Goal: Information Seeking & Learning: Learn about a topic

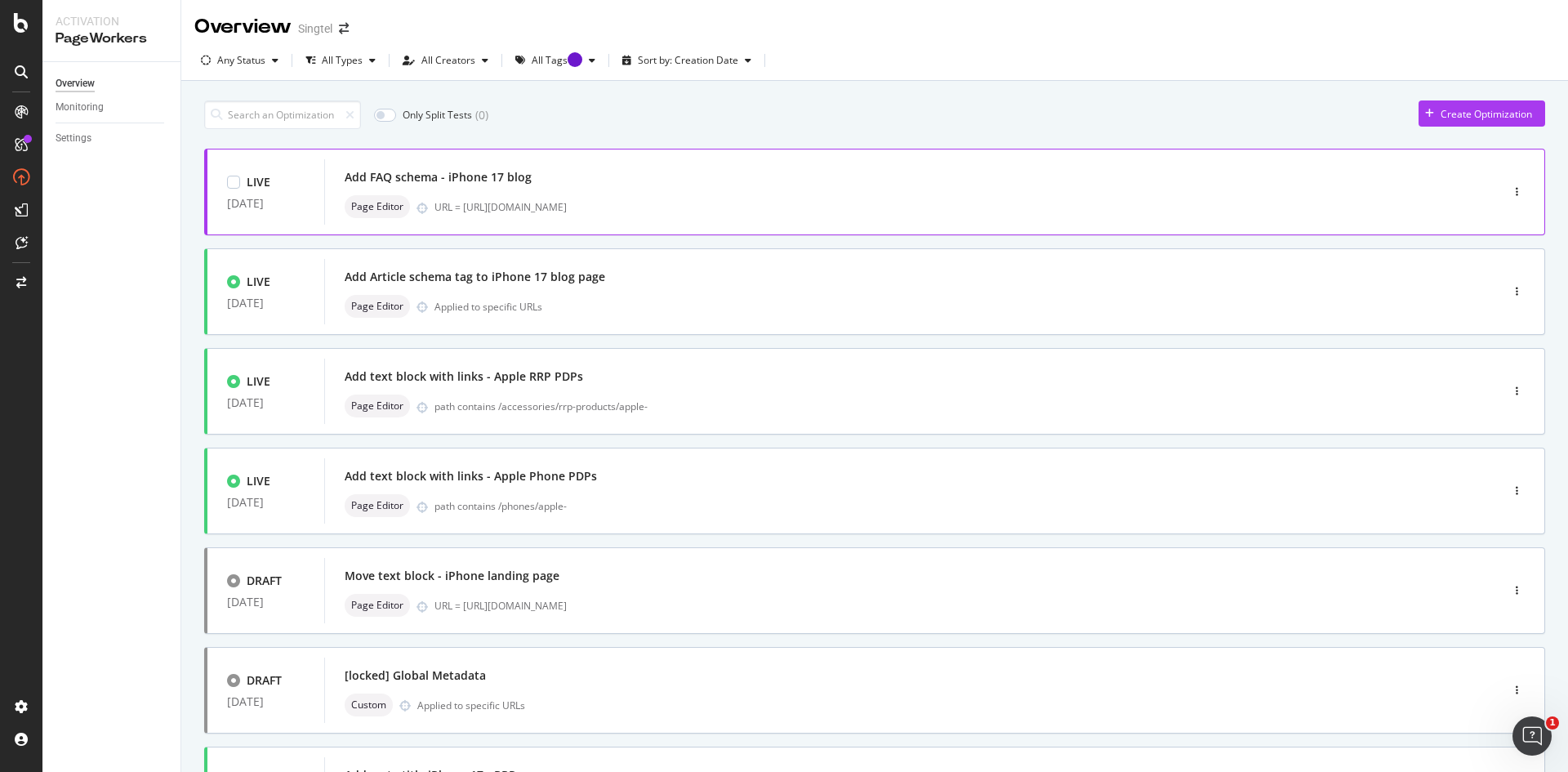
click at [575, 212] on div "URL = [URL][DOMAIN_NAME]" at bounding box center [932, 207] width 996 height 14
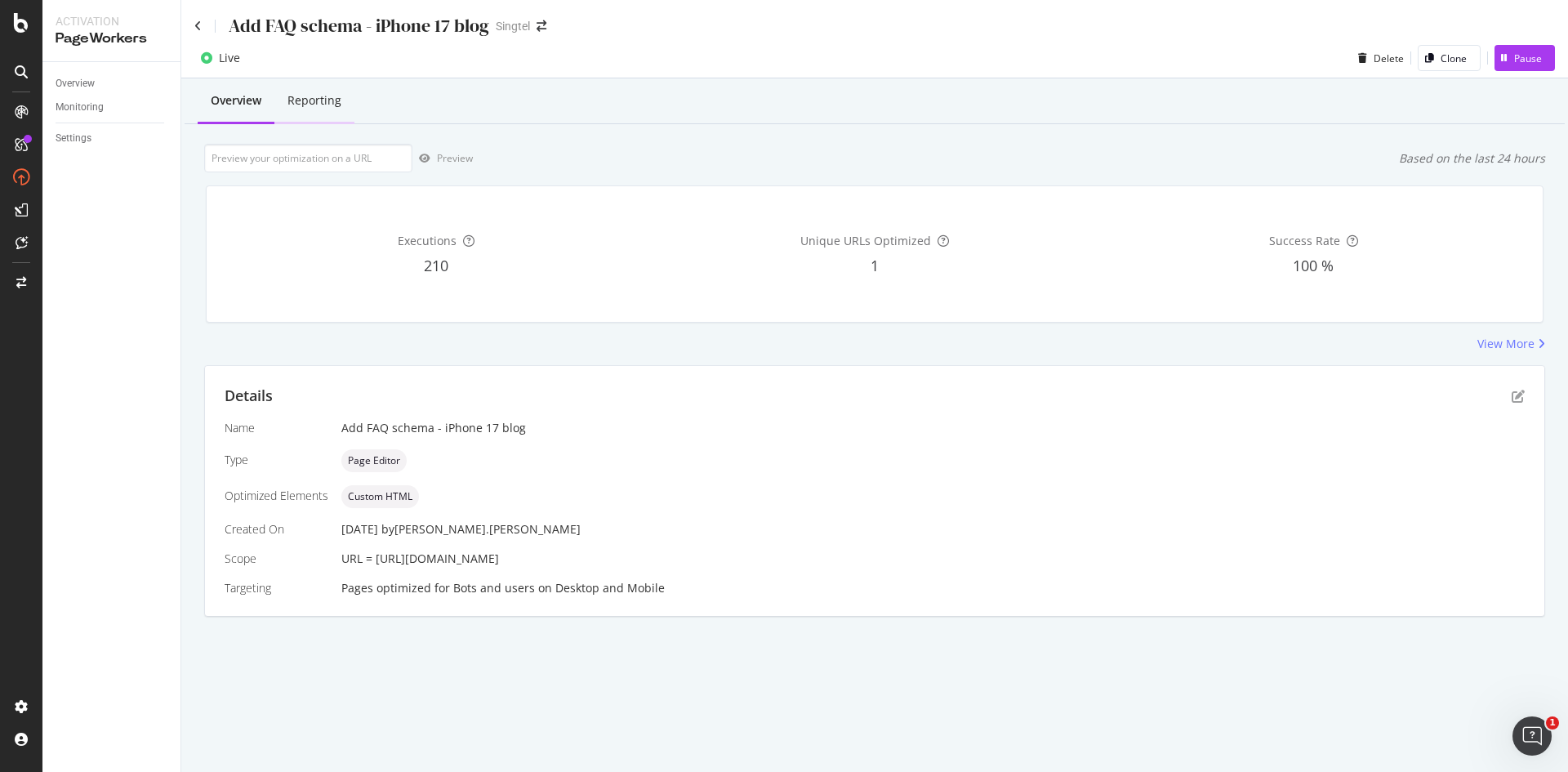
click at [308, 96] on div "Reporting" at bounding box center [314, 100] width 54 height 16
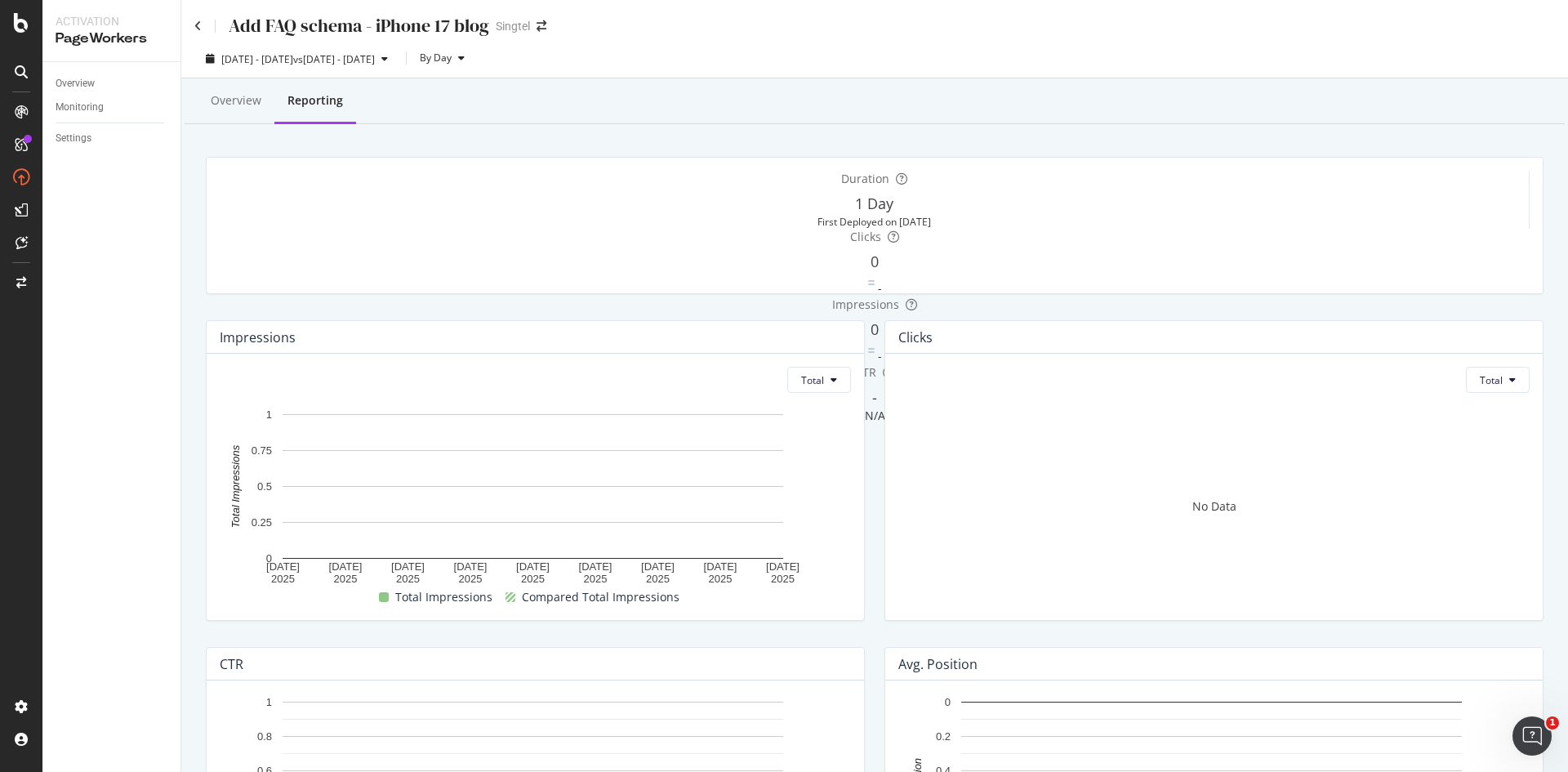
click at [194, 23] on div "Add FAQ schema - iPhone 17 blog Singtel" at bounding box center [875, 19] width 1387 height 38
click at [202, 25] on div "Add FAQ schema - iPhone 17 blog" at bounding box center [342, 26] width 295 height 26
click at [201, 28] on icon at bounding box center [198, 26] width 7 height 12
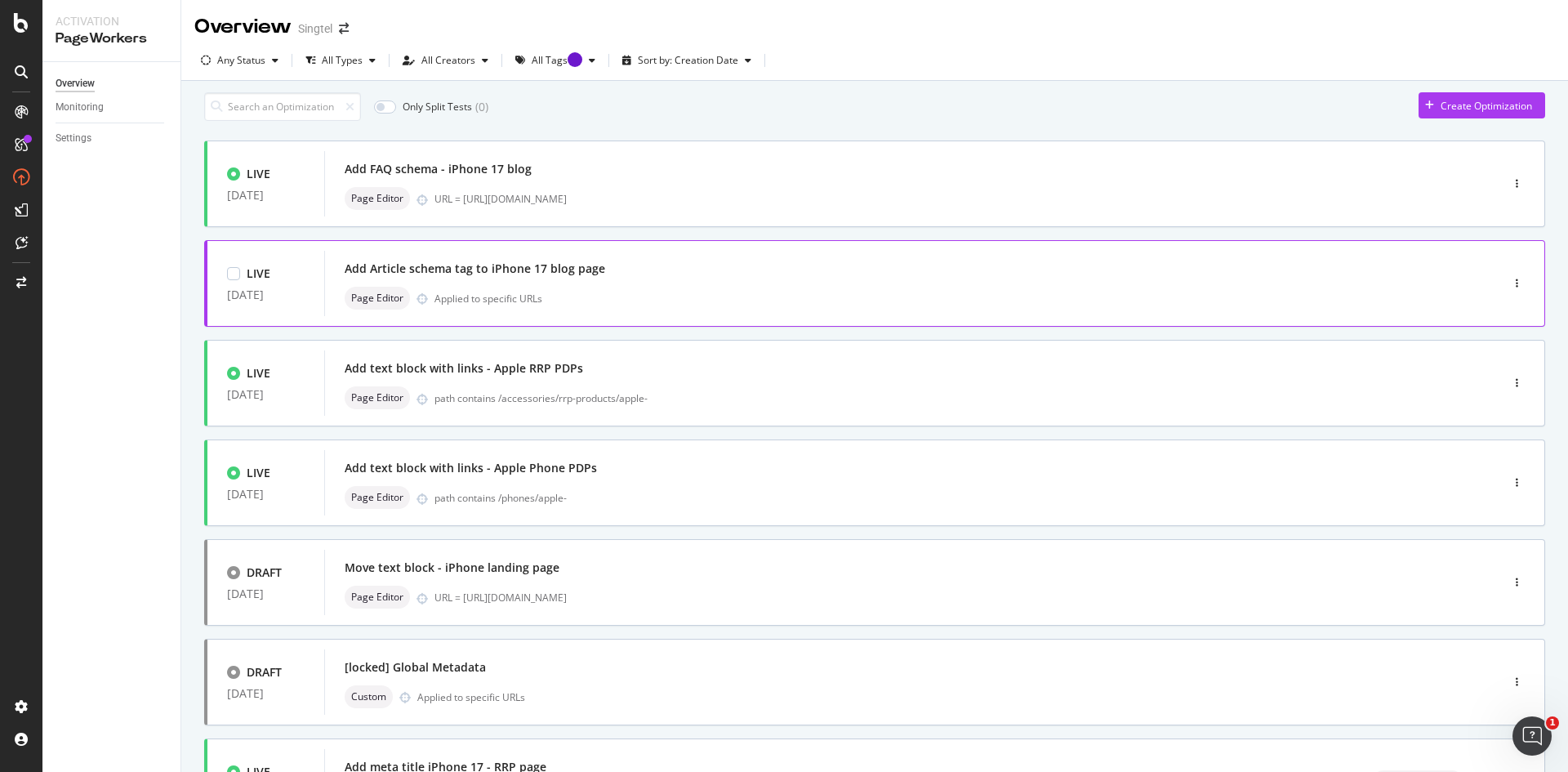
click at [566, 304] on div "Page Editor Applied to specific URLs" at bounding box center [888, 298] width 1087 height 23
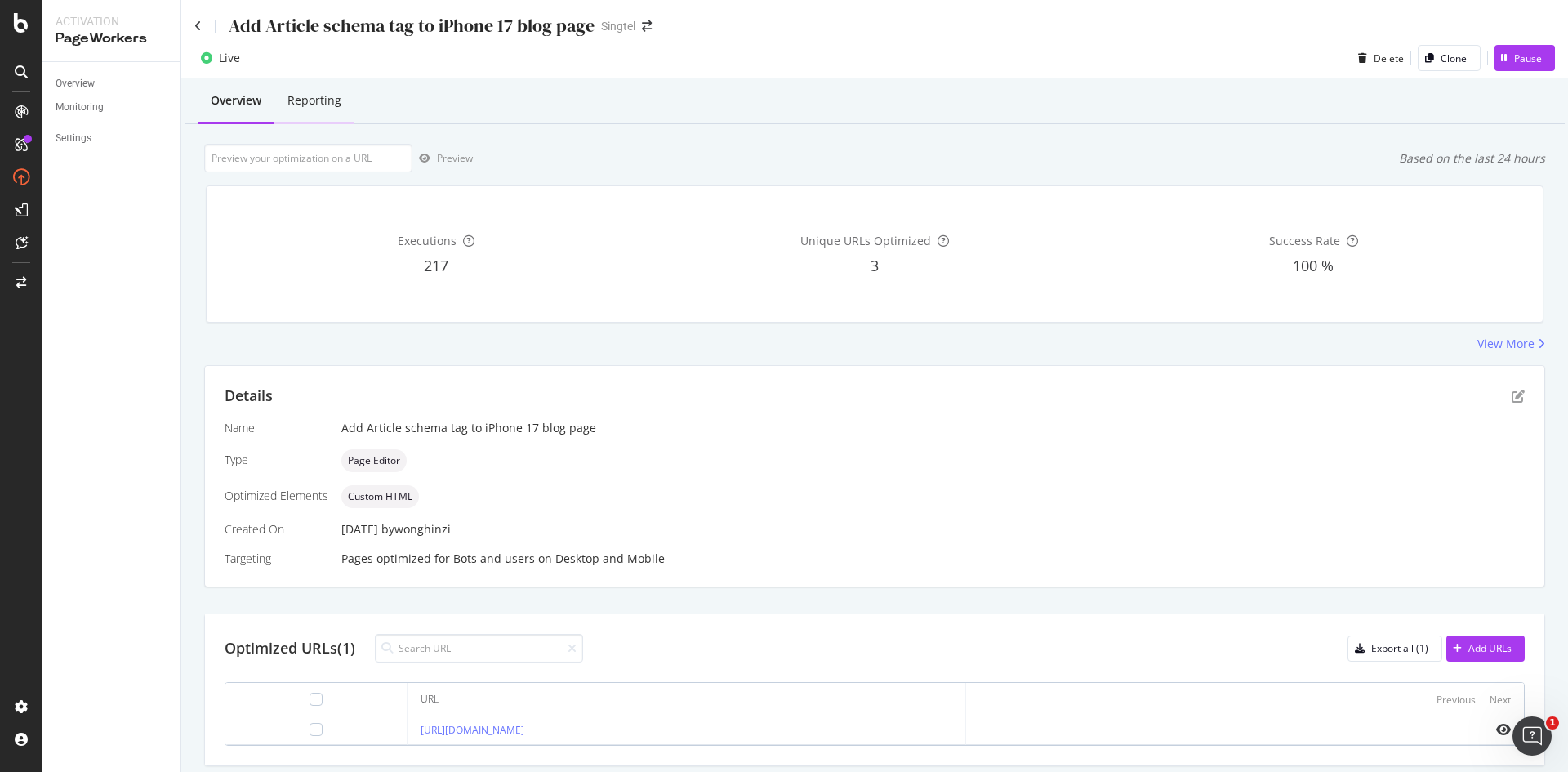
click at [328, 97] on div "Reporting" at bounding box center [314, 100] width 54 height 16
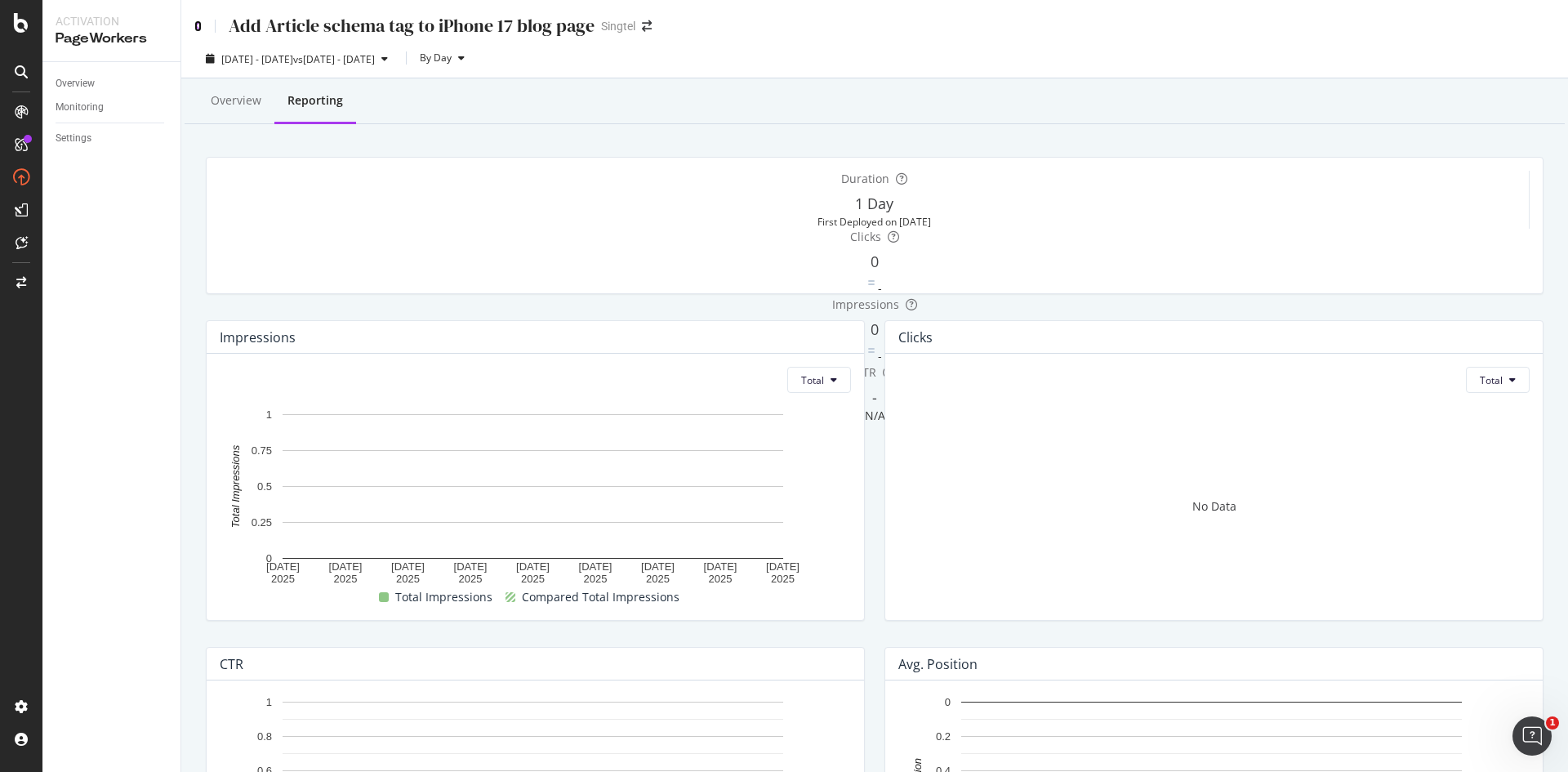
click at [199, 24] on icon at bounding box center [198, 26] width 7 height 12
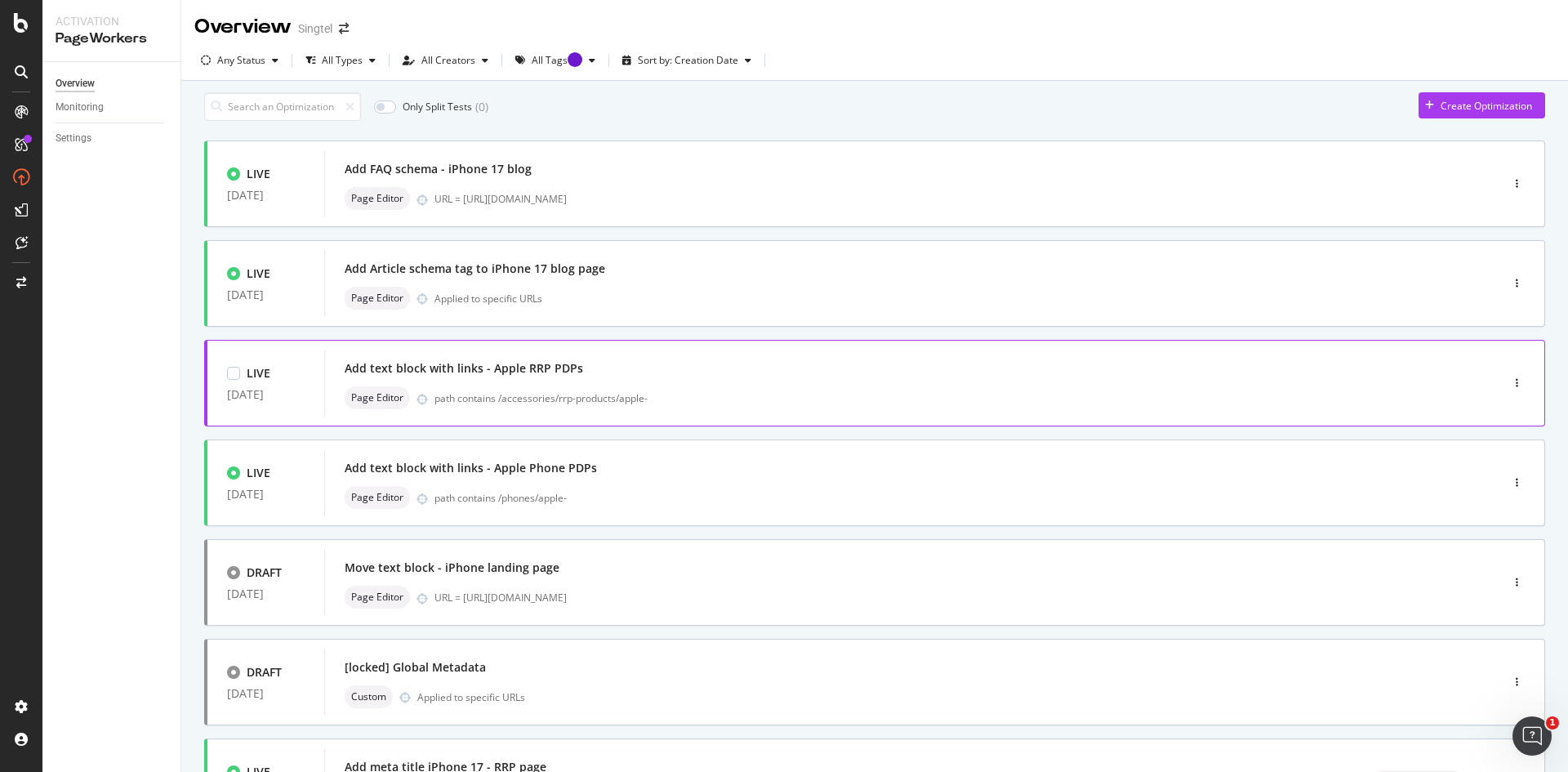
click at [653, 380] on div "Add text block with links - Apple RRP PDPs" at bounding box center [888, 369] width 1087 height 23
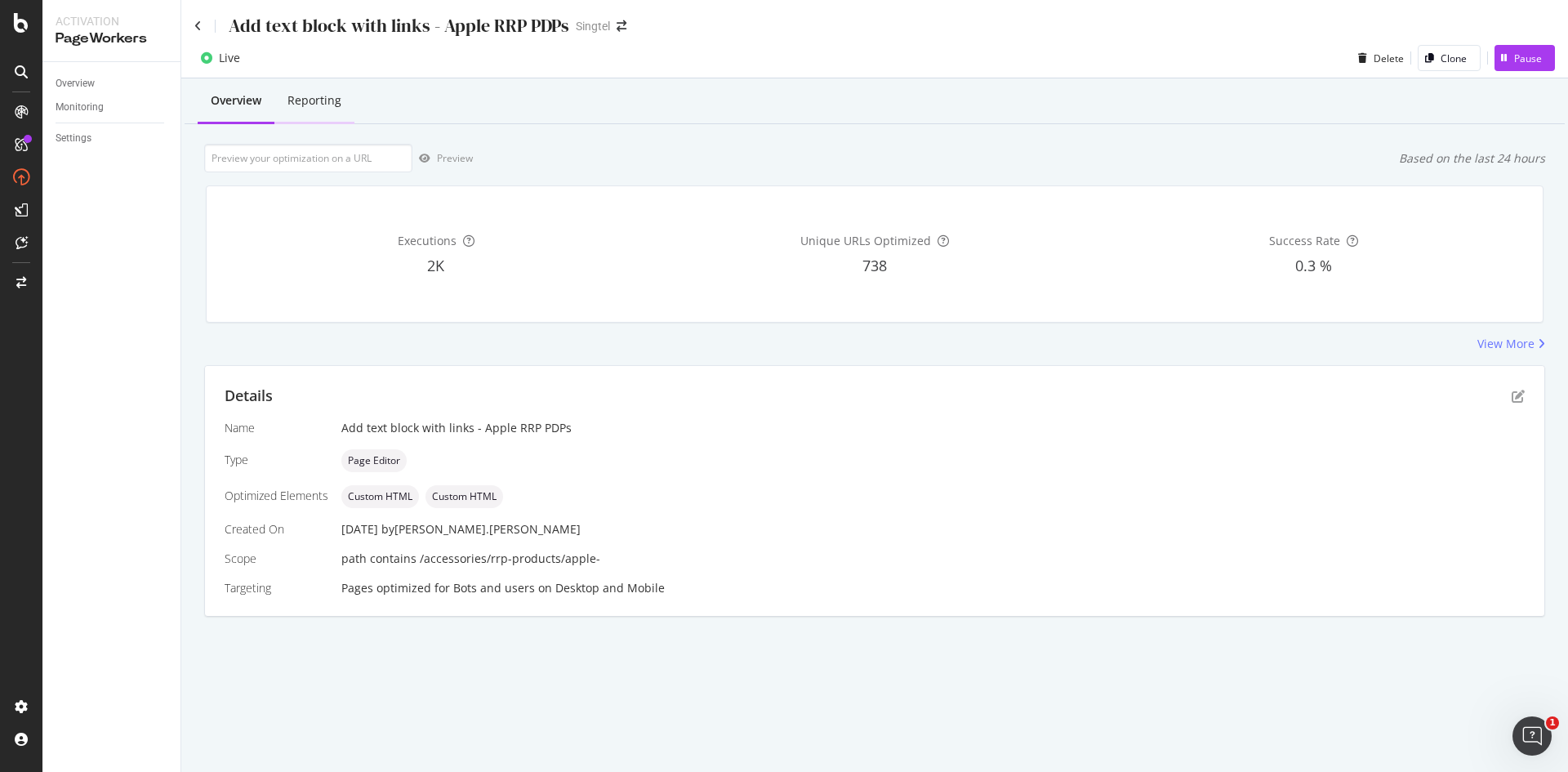
click at [315, 97] on div "Reporting" at bounding box center [314, 100] width 54 height 16
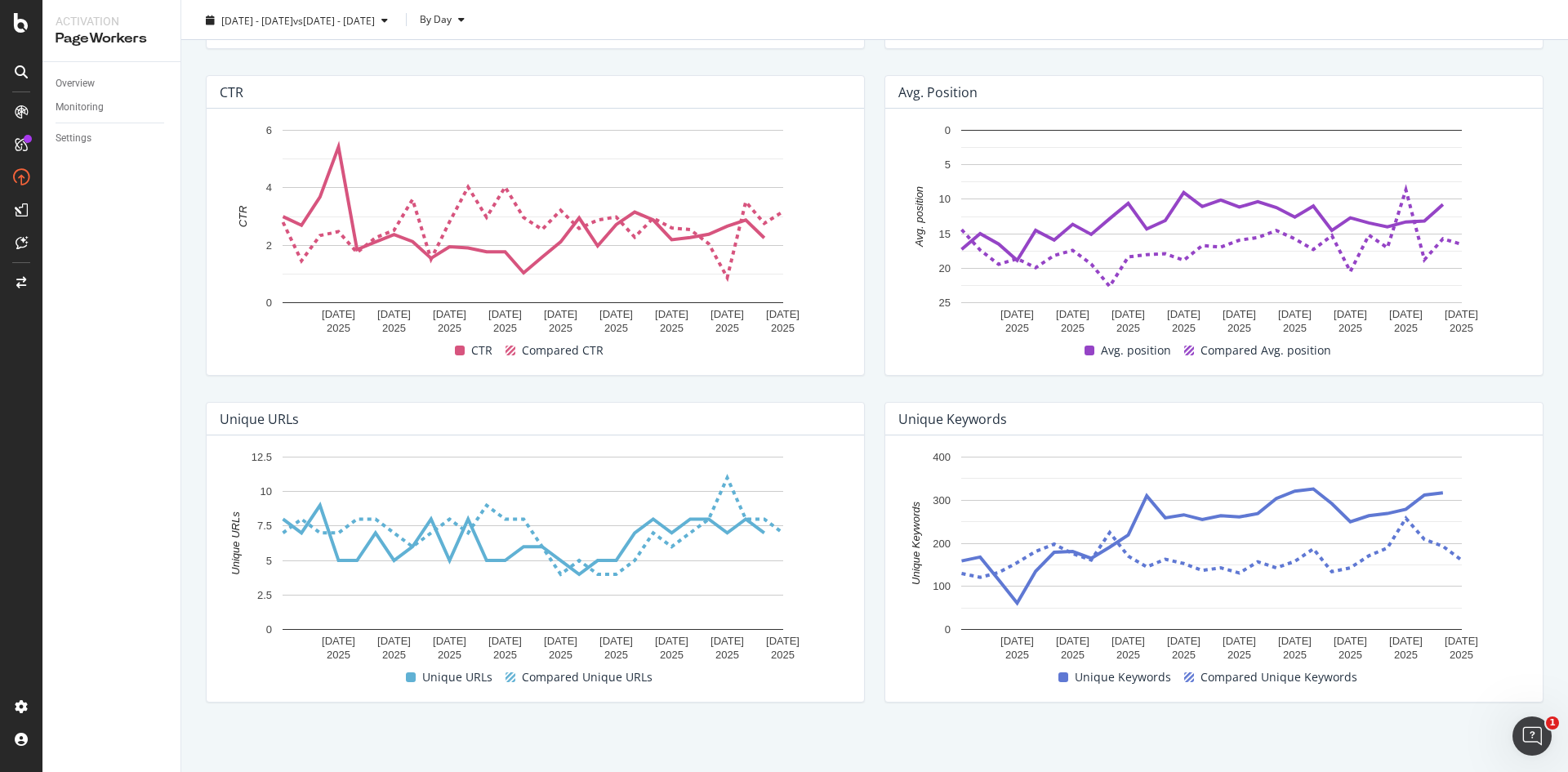
scroll to position [573, 0]
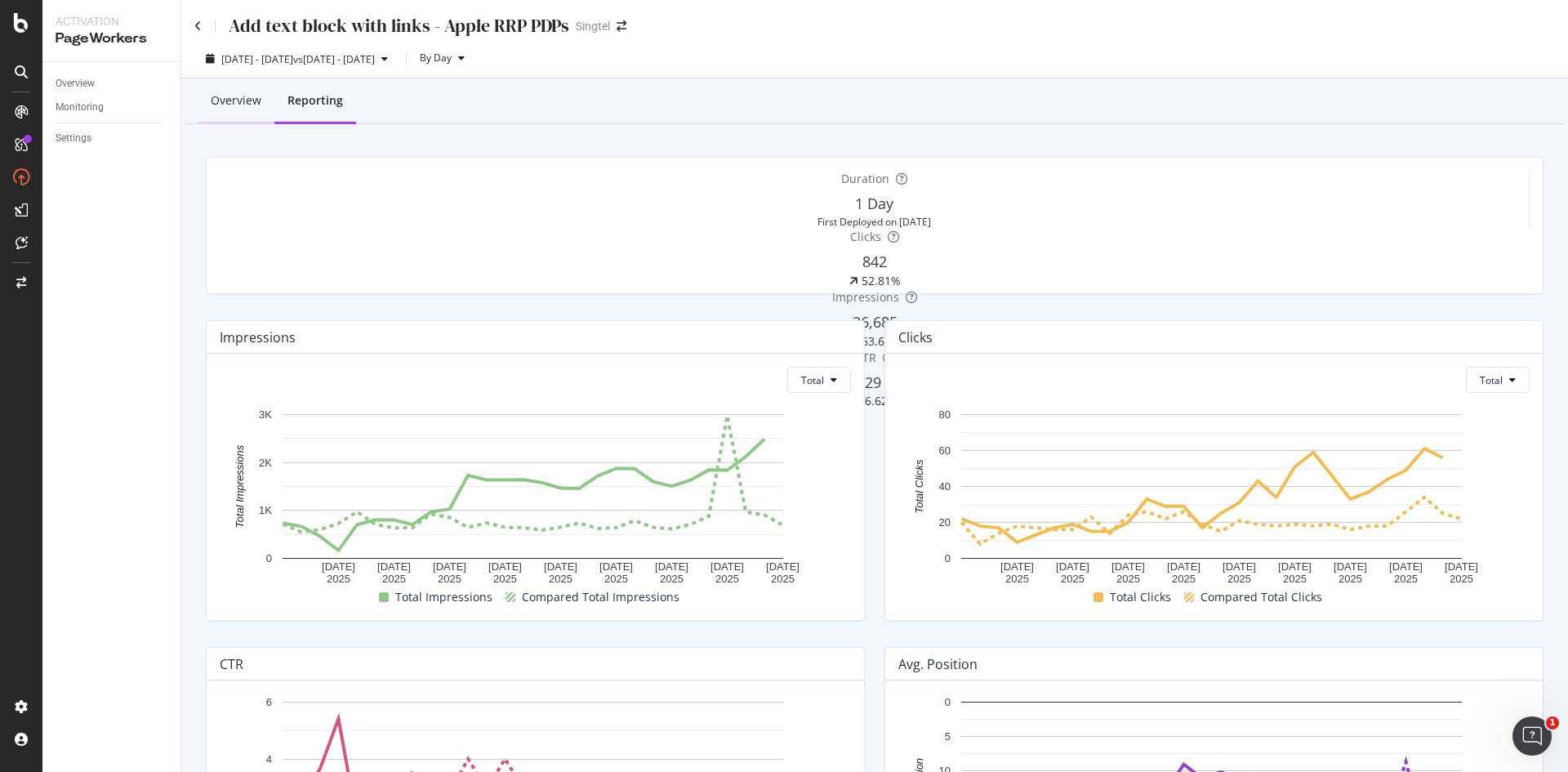
click at [217, 102] on div "Overview" at bounding box center [235, 100] width 51 height 16
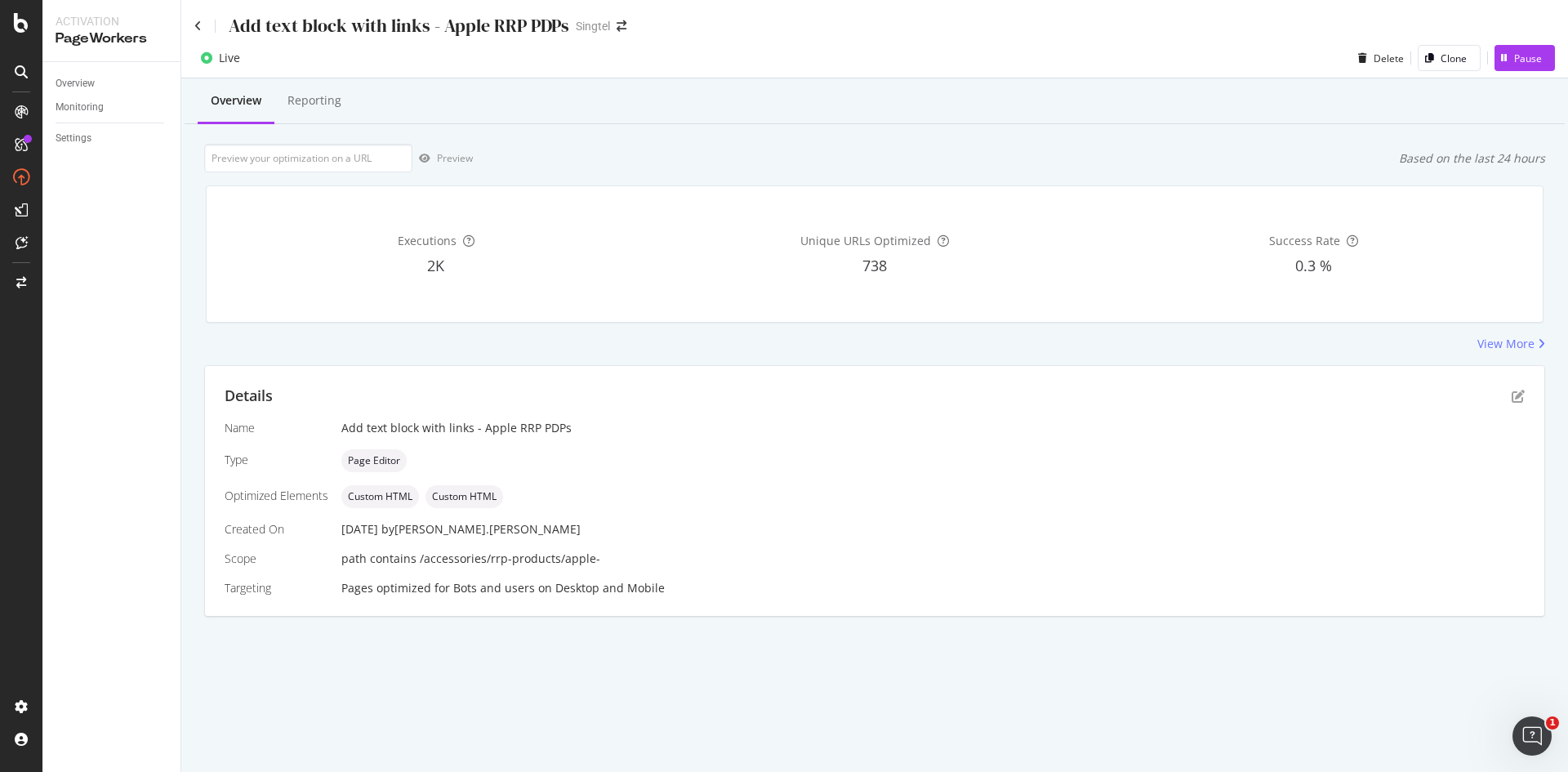
click at [199, 36] on div "Add text block with links - Apple RRP PDPs" at bounding box center [382, 26] width 375 height 26
click at [199, 28] on icon at bounding box center [198, 26] width 7 height 12
